Goal: Transaction & Acquisition: Book appointment/travel/reservation

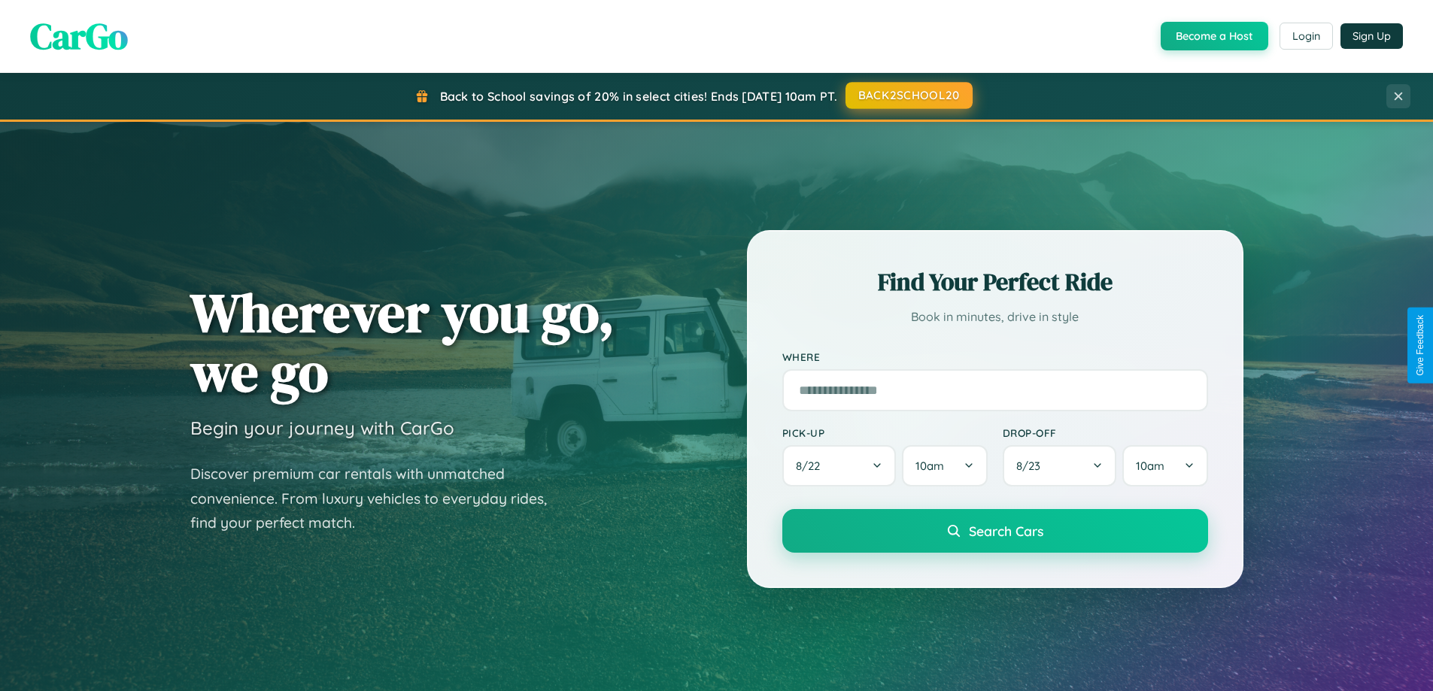
click at [908, 96] on button "BACK2SCHOOL20" at bounding box center [908, 95] width 127 height 27
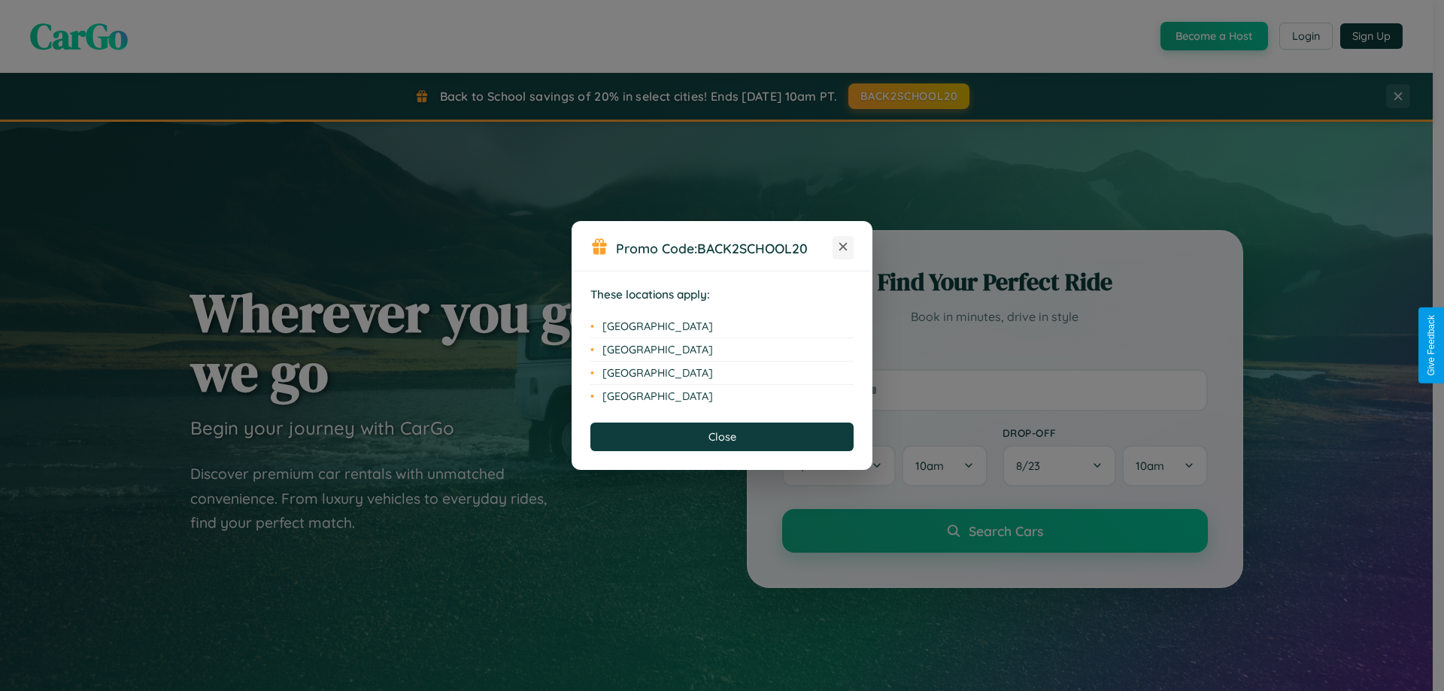
click at [843, 247] on icon at bounding box center [843, 247] width 8 height 8
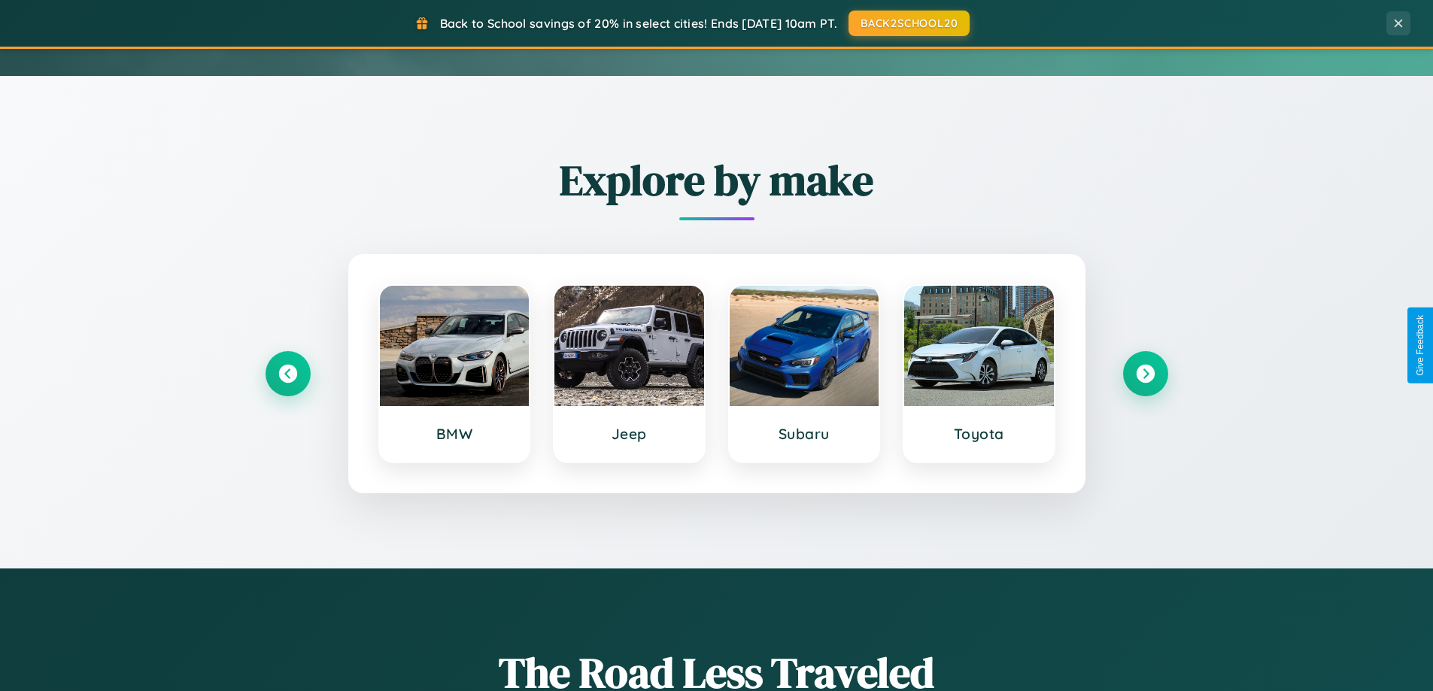
scroll to position [648, 0]
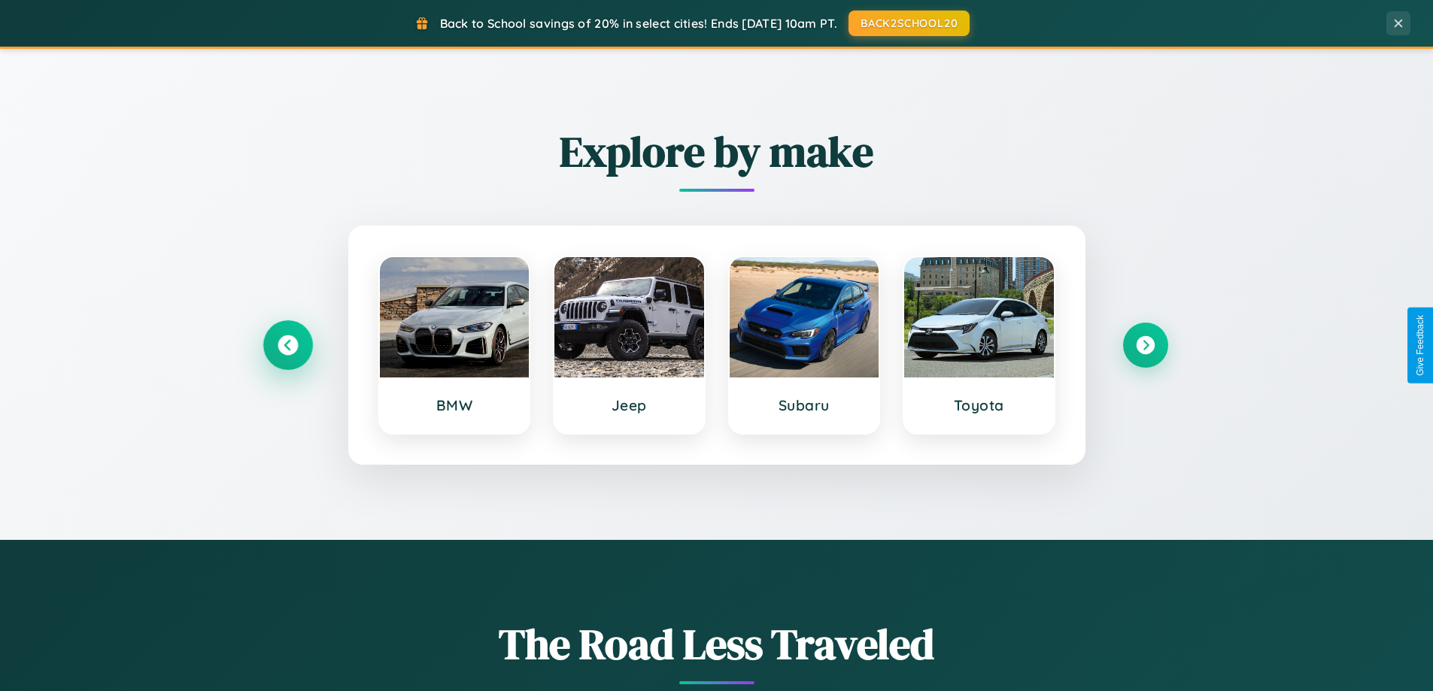
click at [287, 345] on icon at bounding box center [288, 345] width 20 height 20
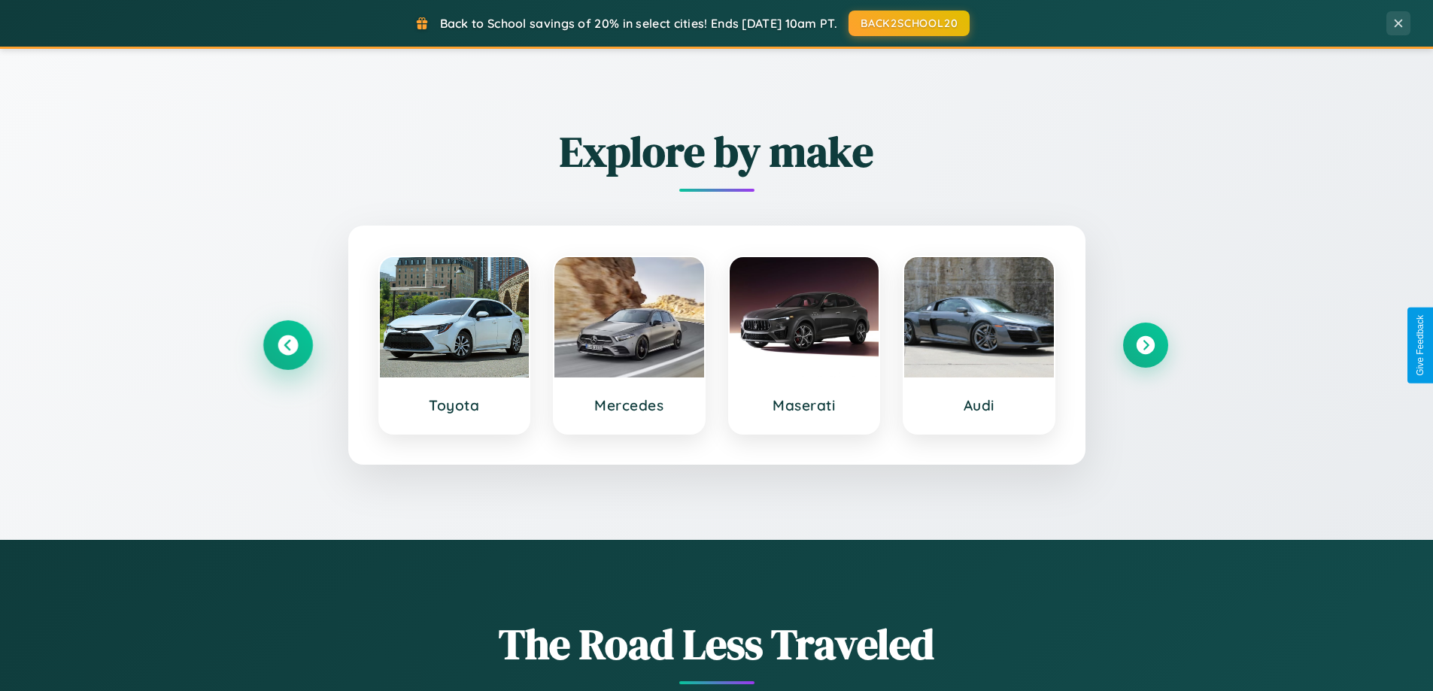
click at [287, 345] on icon at bounding box center [288, 345] width 20 height 20
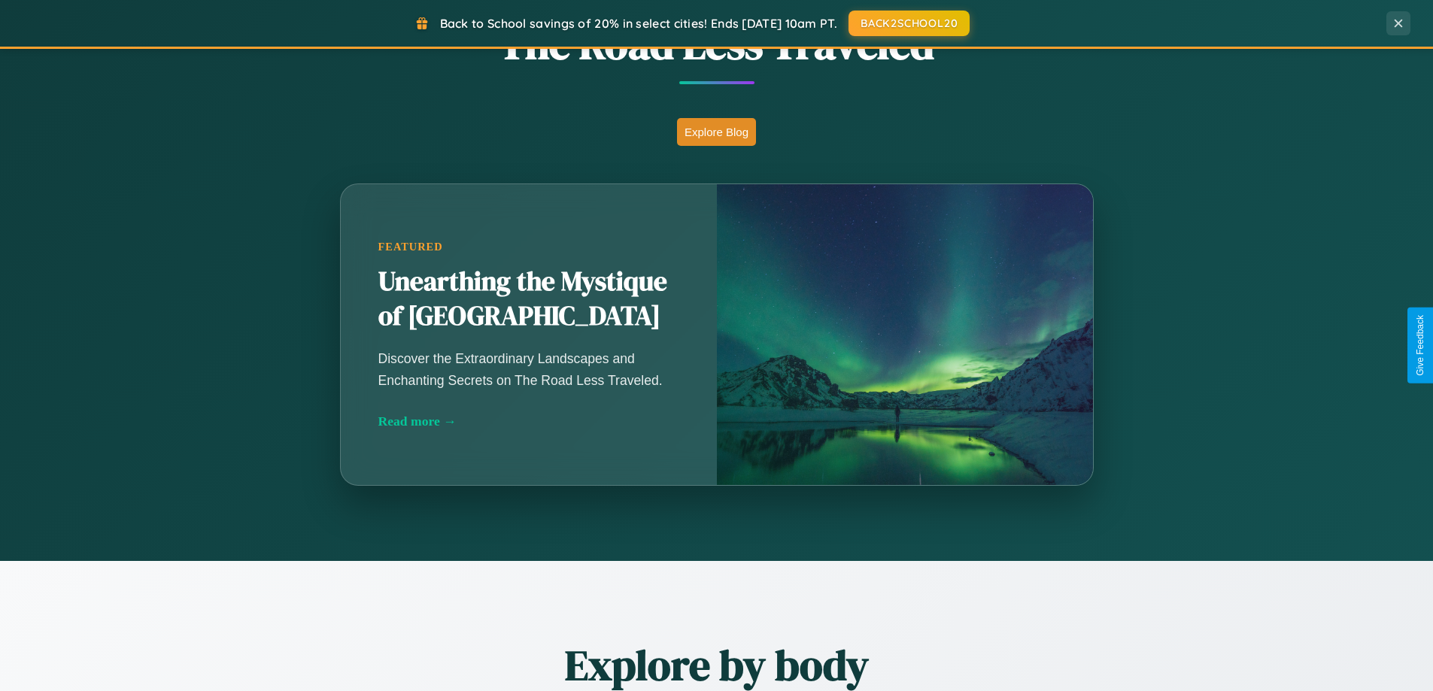
scroll to position [2417, 0]
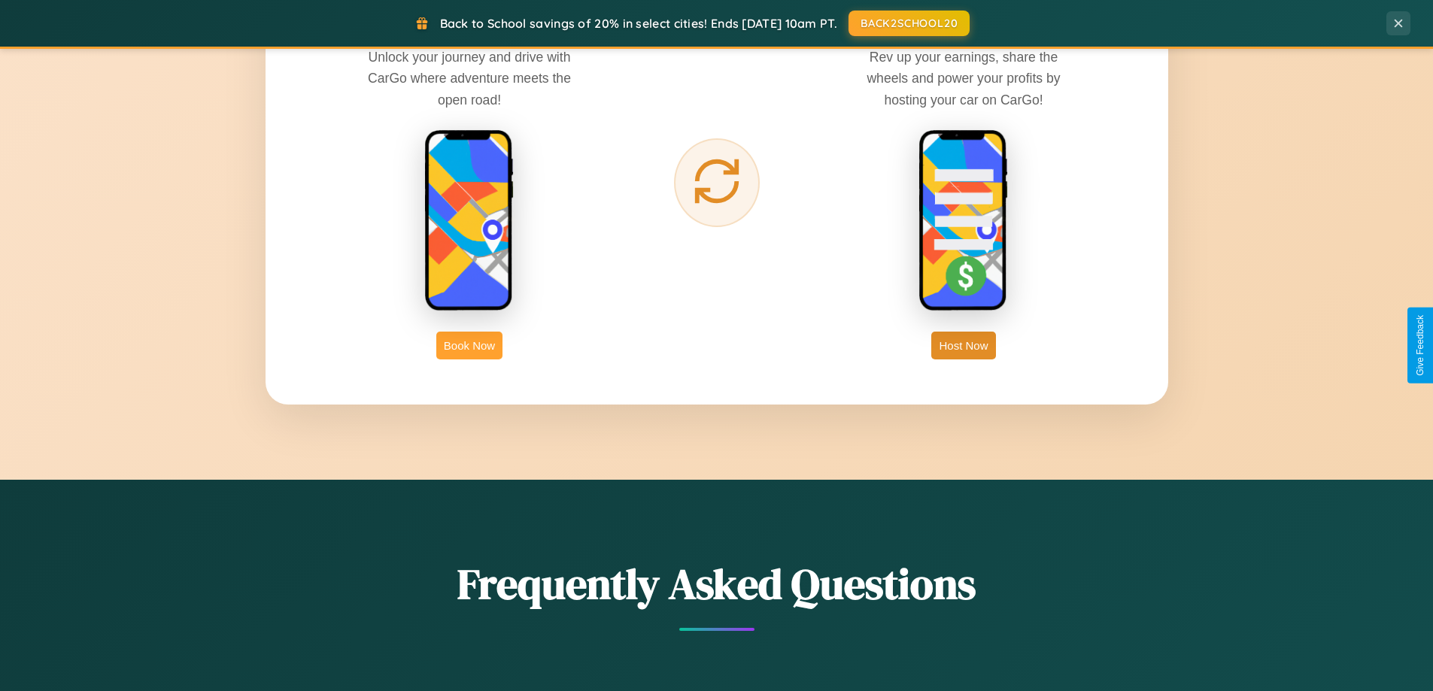
click at [469, 345] on button "Book Now" at bounding box center [469, 346] width 66 height 28
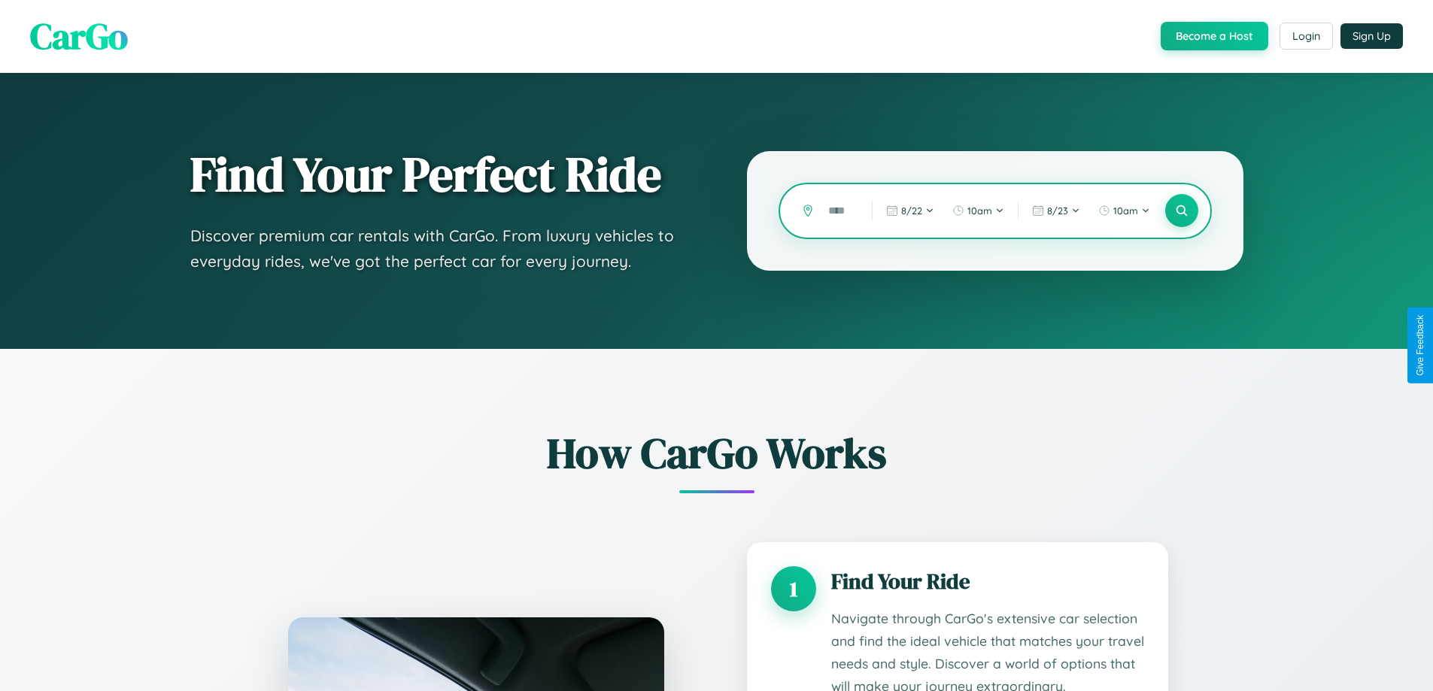
click at [839, 211] on input "text" at bounding box center [839, 211] width 36 height 26
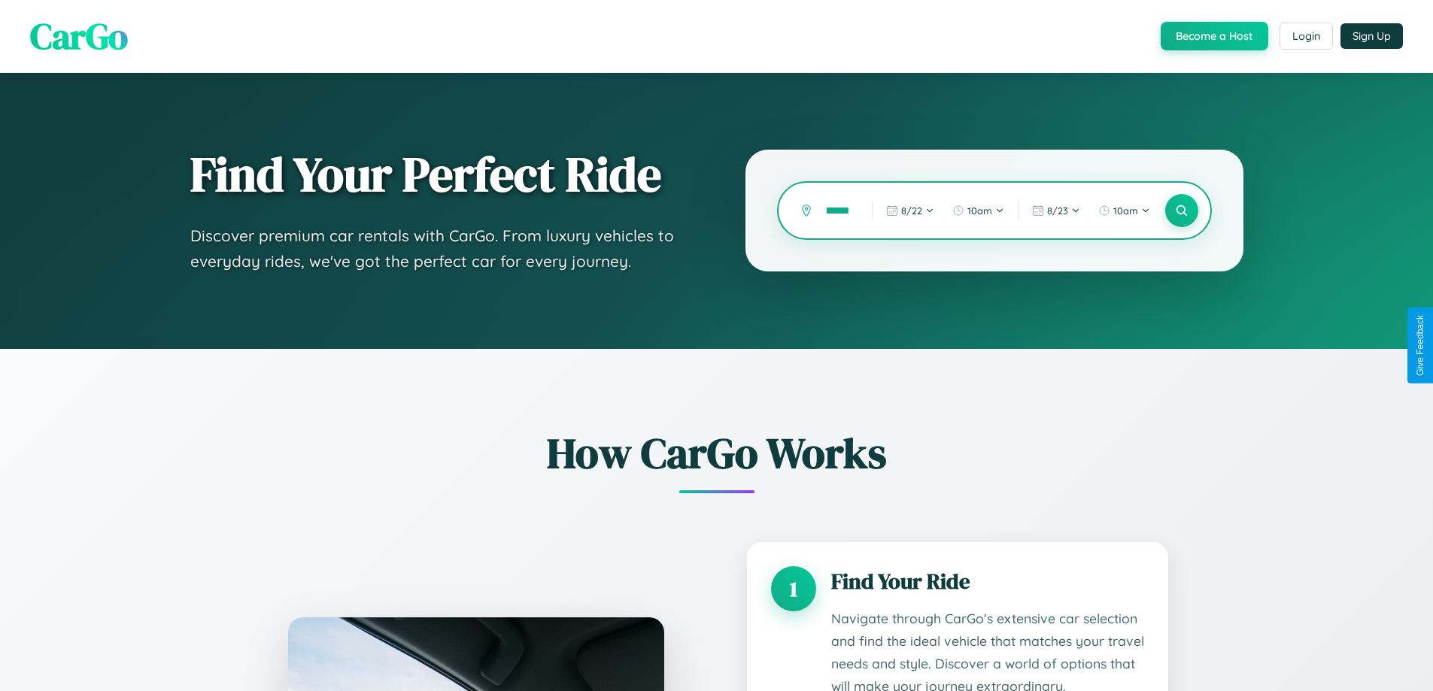
scroll to position [0, 32]
type input "*********"
click at [1181, 211] on icon at bounding box center [1181, 211] width 14 height 14
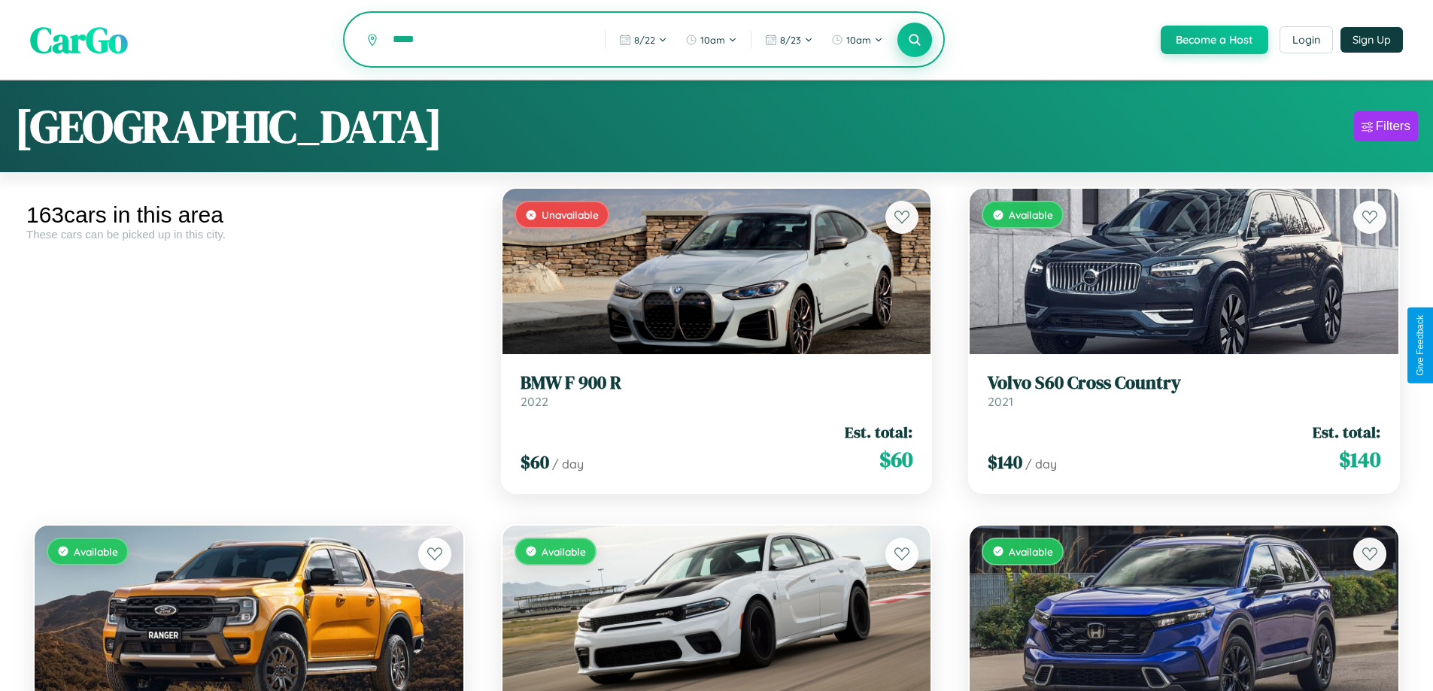
type input "*****"
click at [914, 41] on icon at bounding box center [915, 39] width 14 height 14
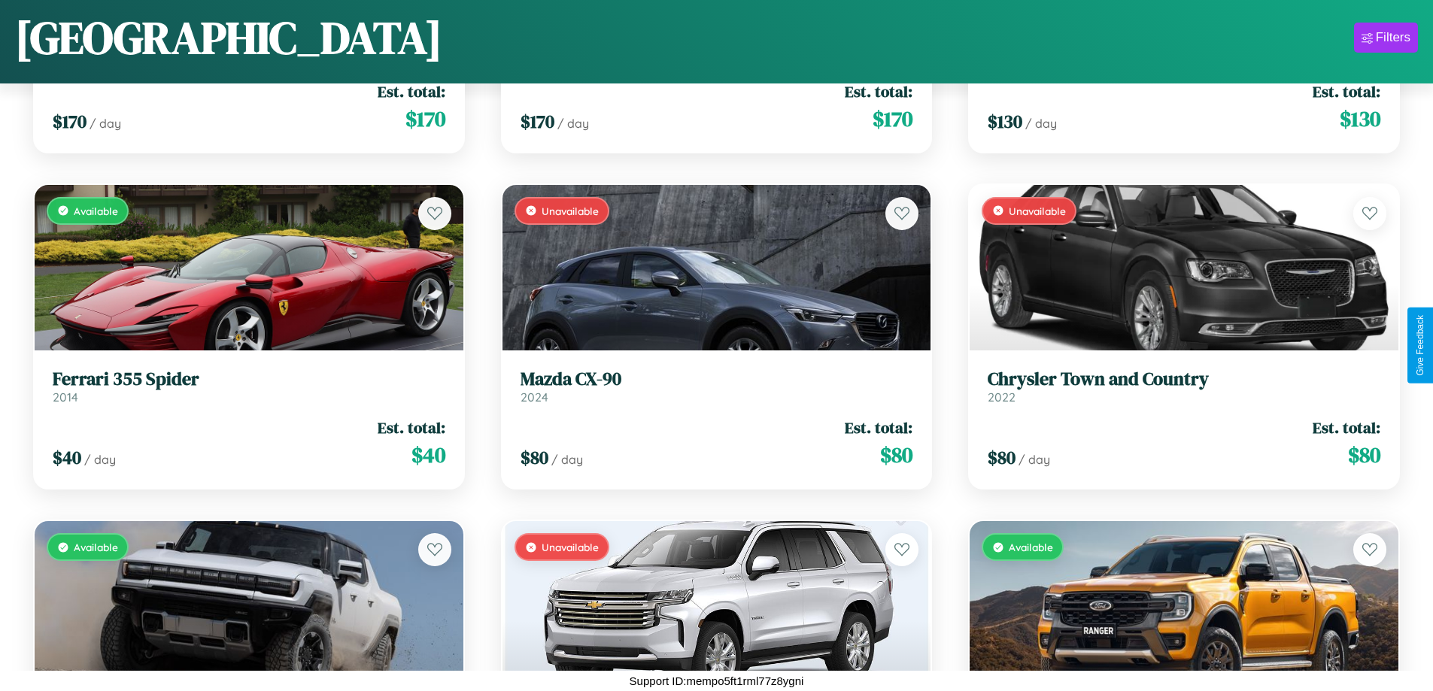
scroll to position [8295, 0]
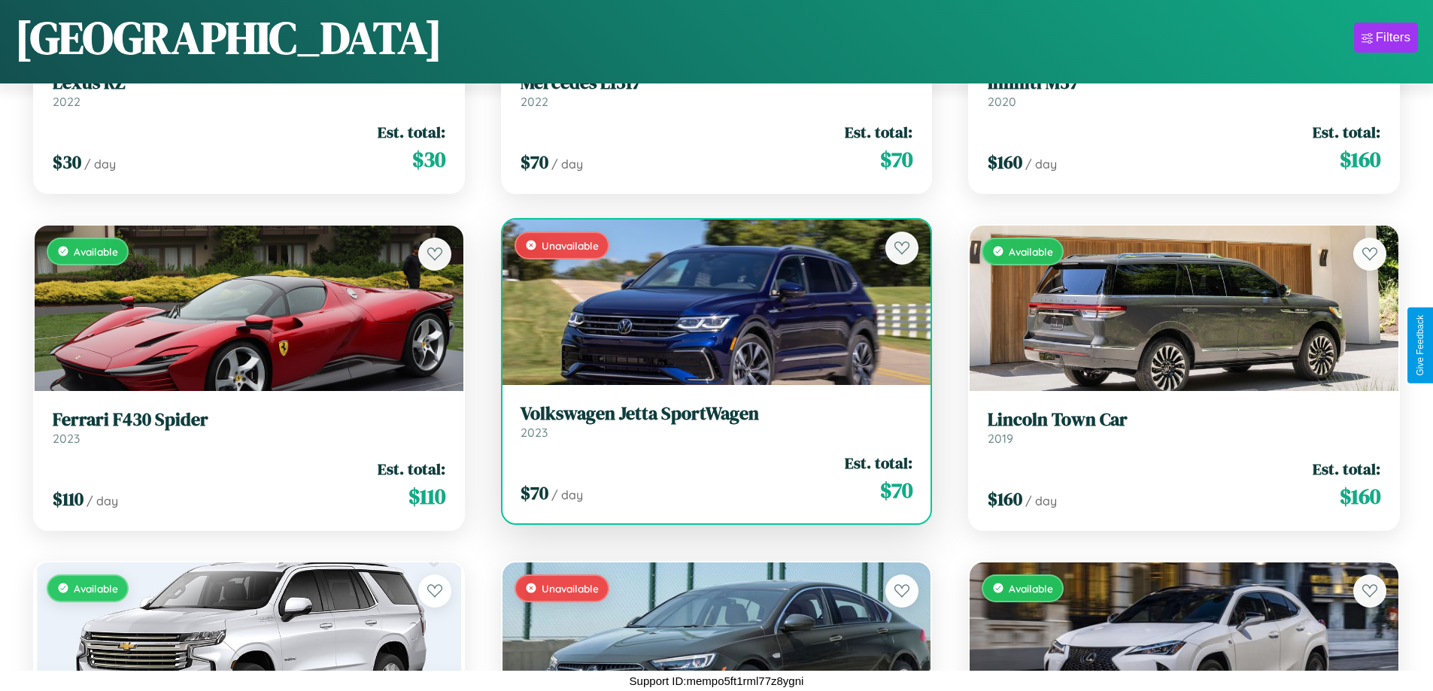
click at [710, 421] on h3 "Volkswagen Jetta SportWagen" at bounding box center [716, 414] width 393 height 22
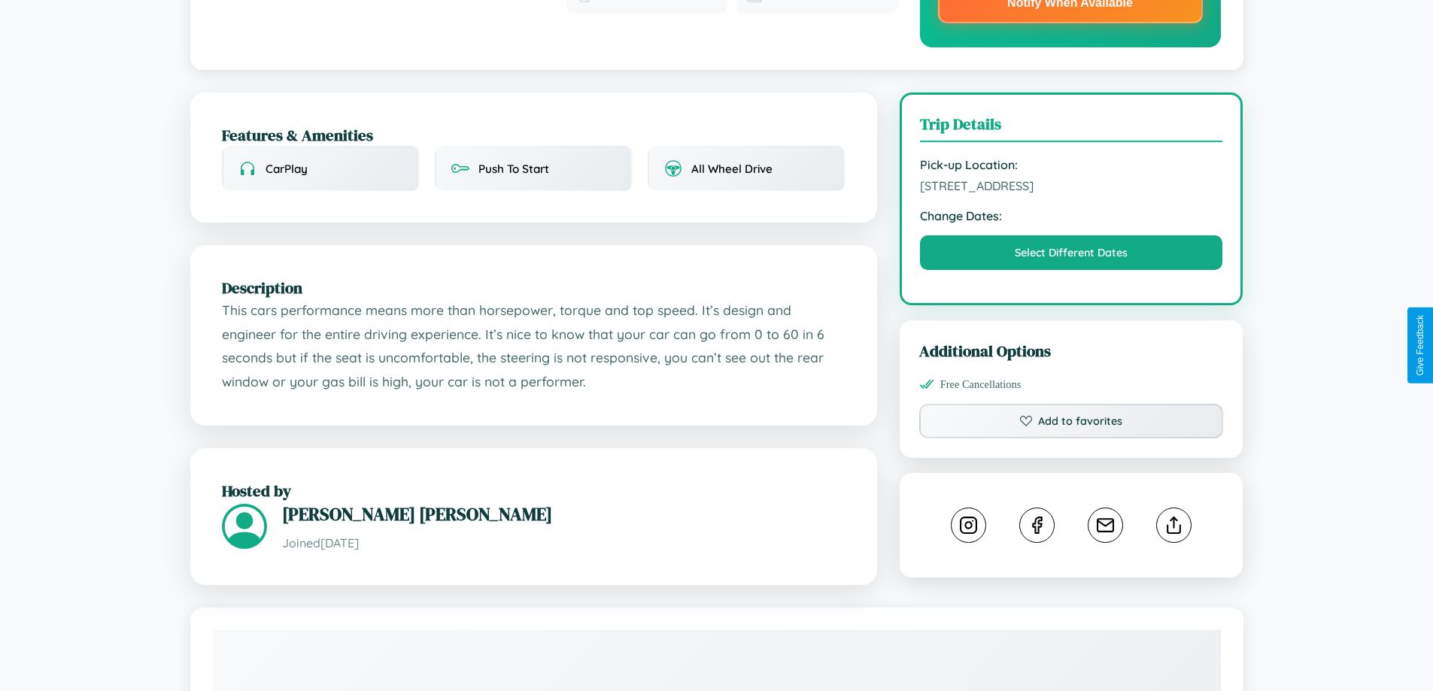
scroll to position [541, 0]
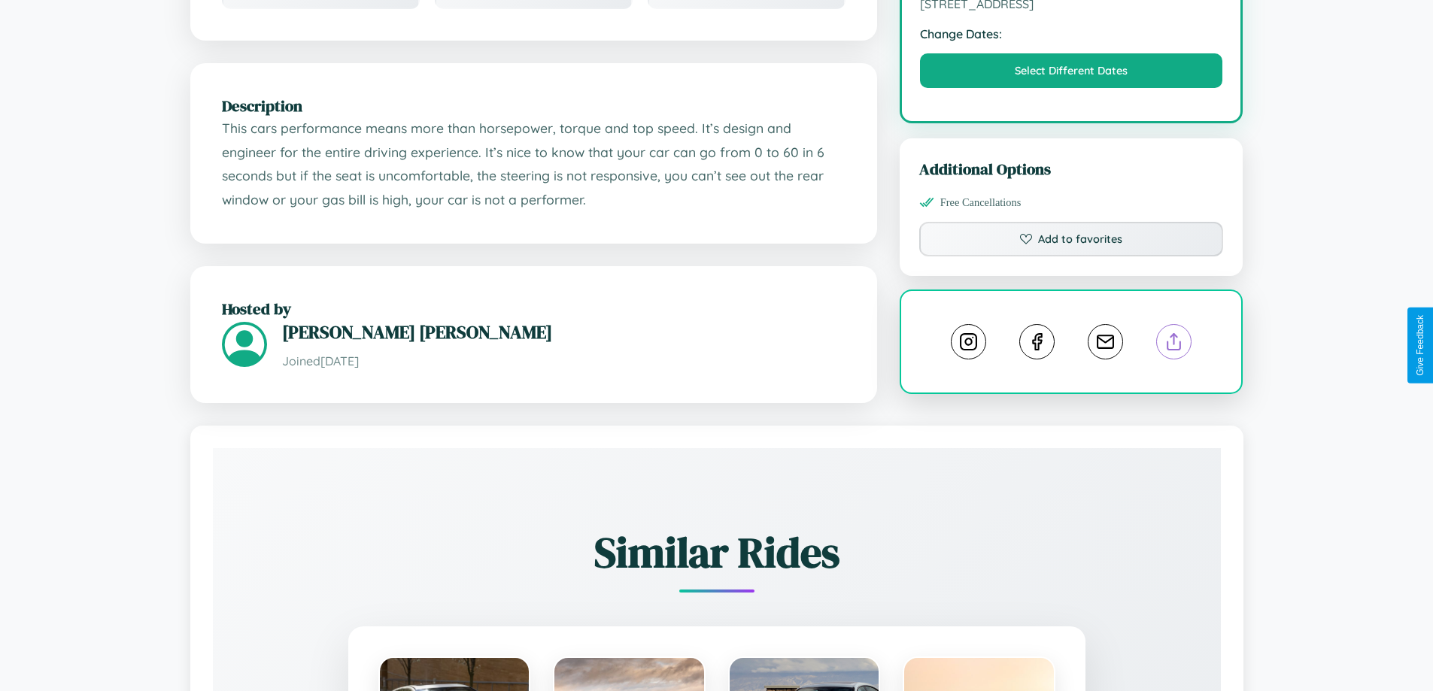
click at [1174, 344] on line at bounding box center [1174, 339] width 0 height 11
